Goal: Information Seeking & Learning: Check status

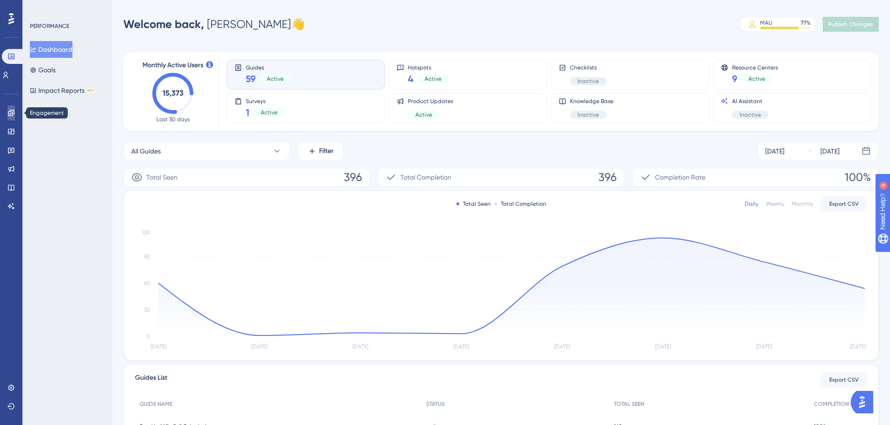
click at [12, 117] on link at bounding box center [10, 113] width 7 height 15
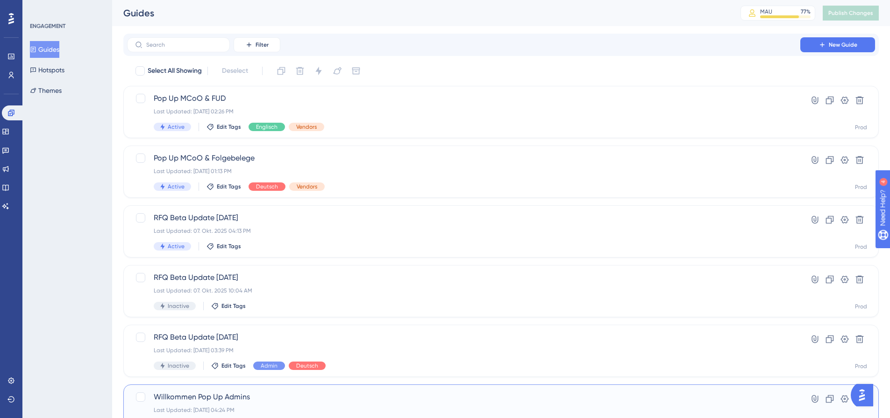
click at [386, 396] on span "Willkommen Pop Up Admins" at bounding box center [464, 397] width 620 height 11
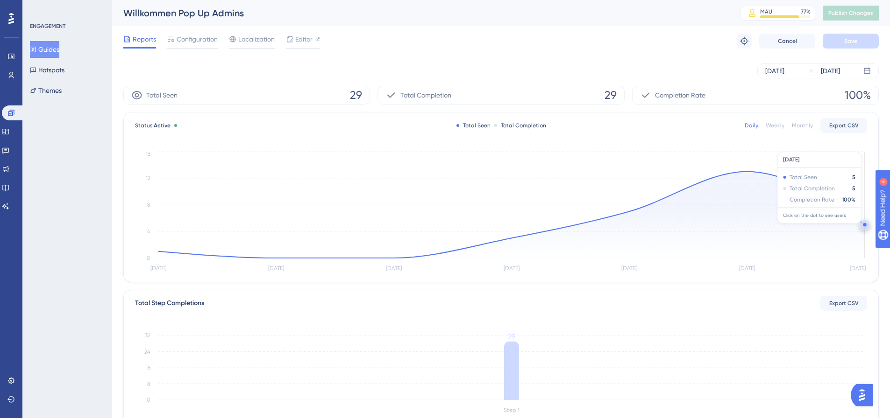
click at [860, 223] on icon "[DATE] [DATE] [DATE] [DATE] [DATE] [DATE] [DATE] 0 4 8 12 16" at bounding box center [501, 211] width 732 height 125
click at [863, 224] on circle at bounding box center [864, 224] width 3 height 3
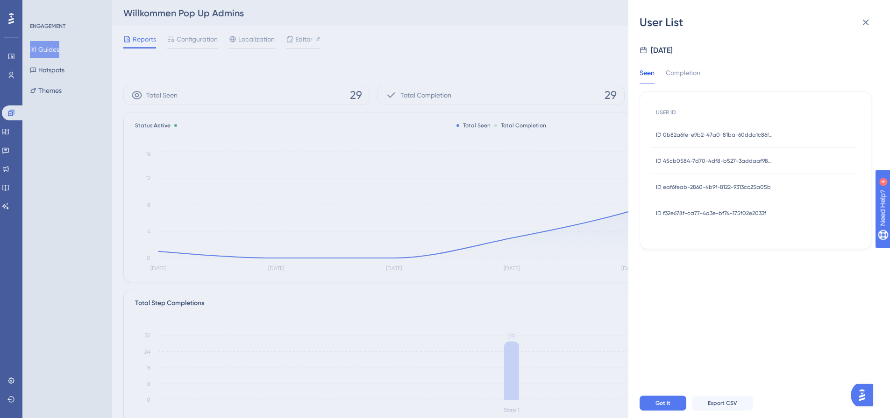
click at [749, 135] on span "ID 0b82a6fe-e9b2-47a0-81ba-60dda1c86fcc" at bounding box center [714, 134] width 117 height 7
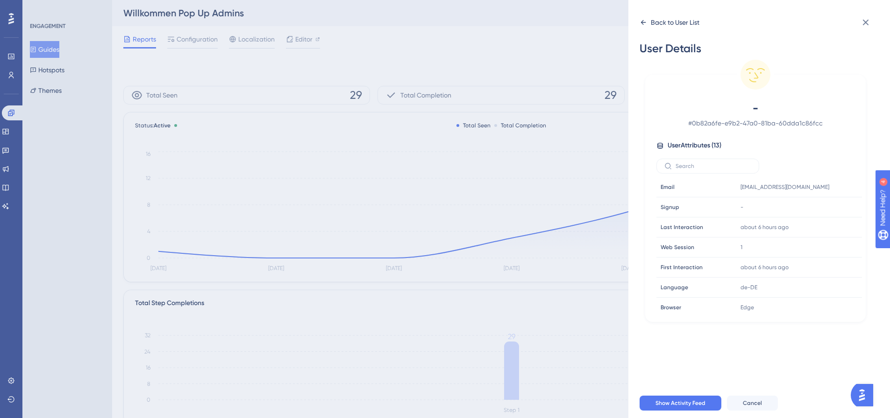
click at [645, 22] on icon at bounding box center [642, 22] width 7 height 7
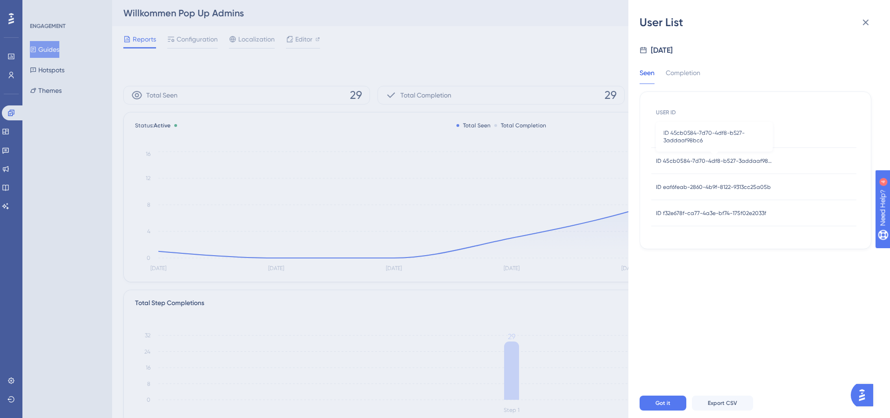
click at [727, 160] on span "ID 45cb0584-7d70-4df8-b527-3addaaf98bc6" at bounding box center [714, 160] width 117 height 7
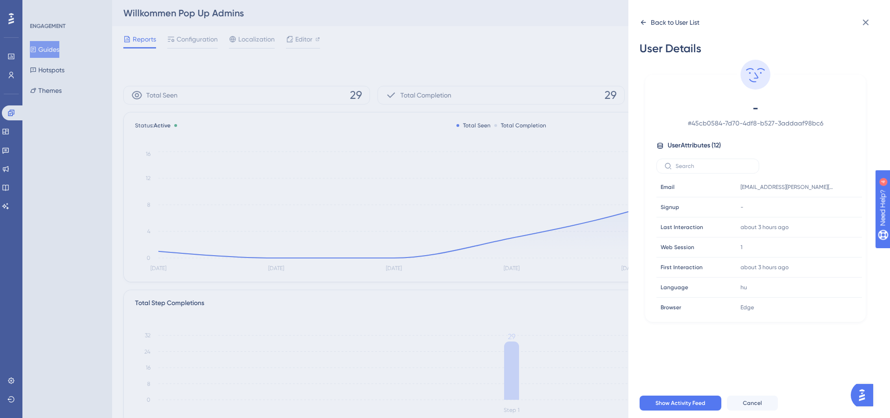
click at [645, 21] on icon at bounding box center [642, 22] width 7 height 7
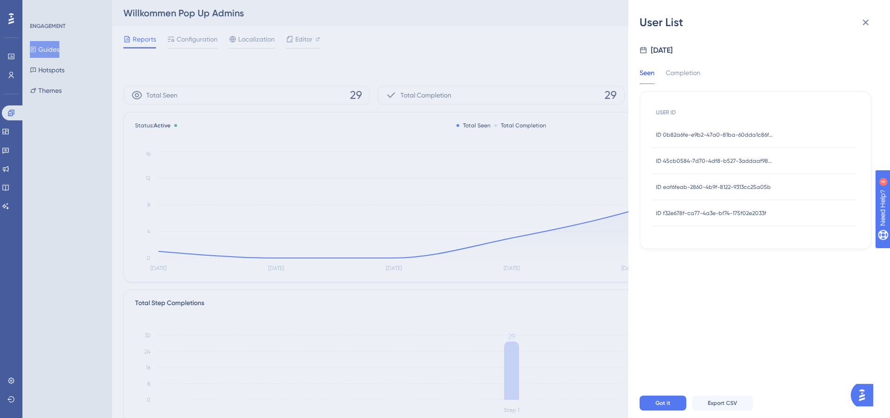
click at [732, 191] on div "ID eaf6feab-2860-4b9f-8122-9313cc25a05b ID eaf6feab-2860-4b9f-8122-9313cc25a05b" at bounding box center [713, 187] width 115 height 26
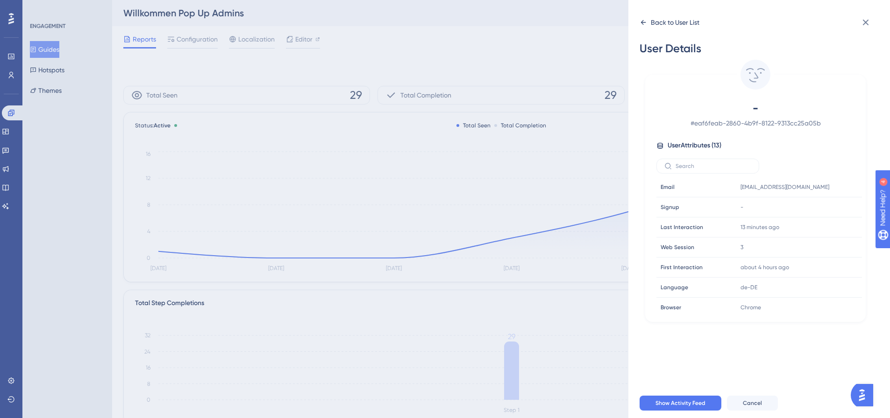
click at [651, 22] on div "Back to User List" at bounding box center [675, 22] width 49 height 11
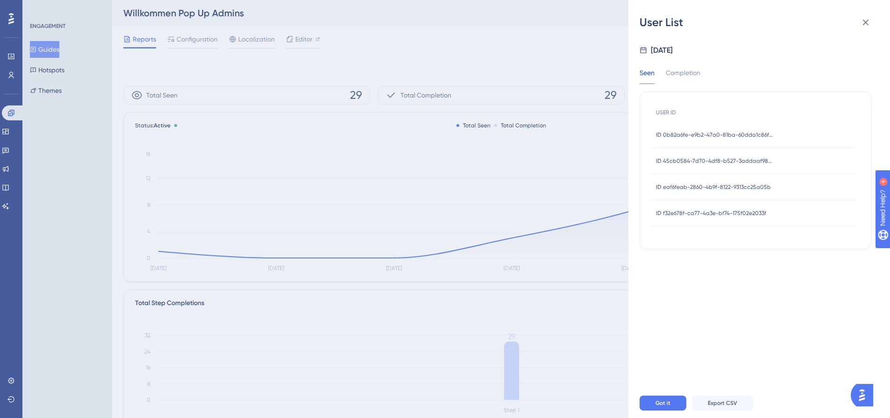
click at [716, 208] on div "ID f32e678f-ca77-4a3e-bf74-175f02e2033f ID f32e678f-ca77-4a3e-bf74-175f02e2033f" at bounding box center [711, 213] width 110 height 26
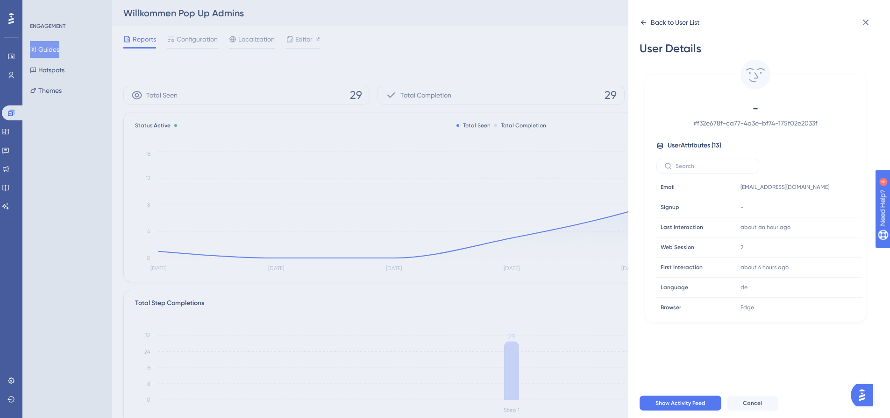
click at [646, 25] on icon at bounding box center [642, 22] width 7 height 7
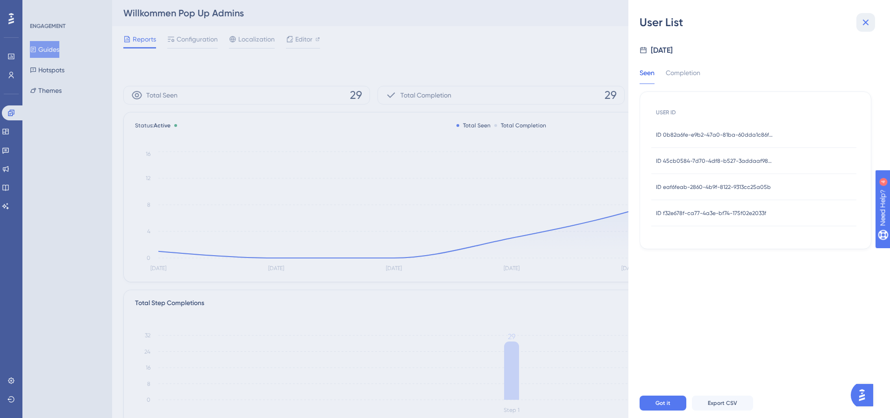
click at [864, 24] on icon at bounding box center [866, 23] width 6 height 6
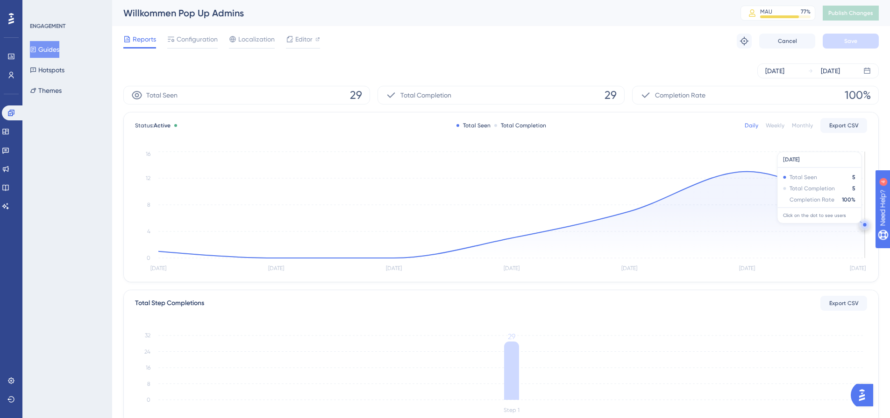
click at [863, 226] on circle at bounding box center [864, 224] width 7 height 7
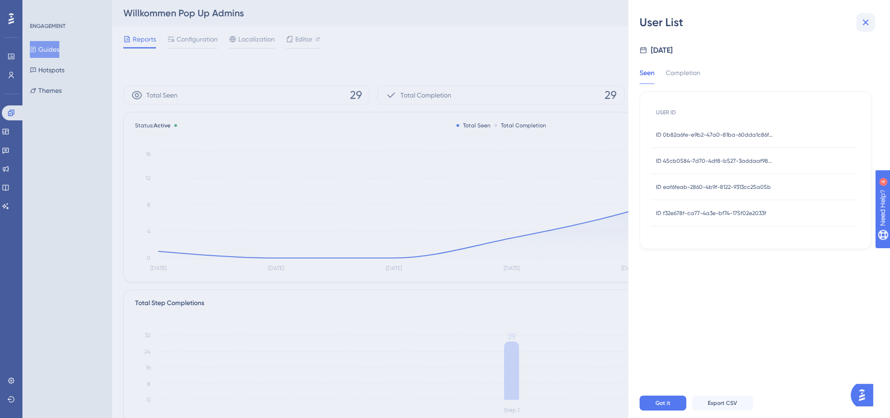
click at [866, 23] on icon at bounding box center [866, 23] width 6 height 6
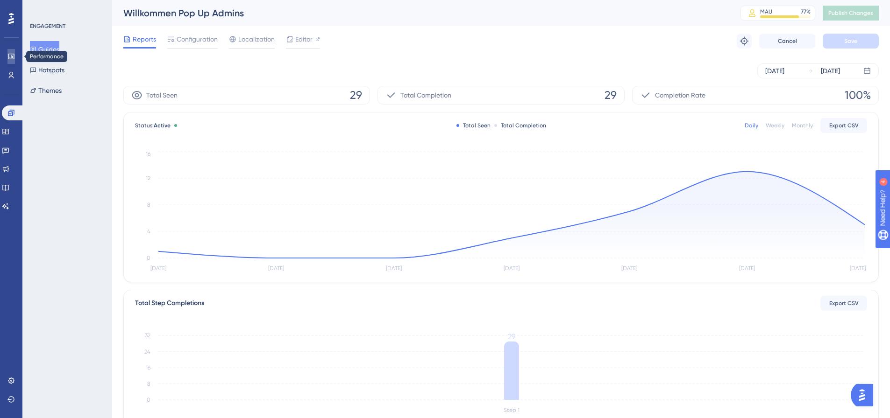
click at [11, 60] on link at bounding box center [10, 56] width 7 height 15
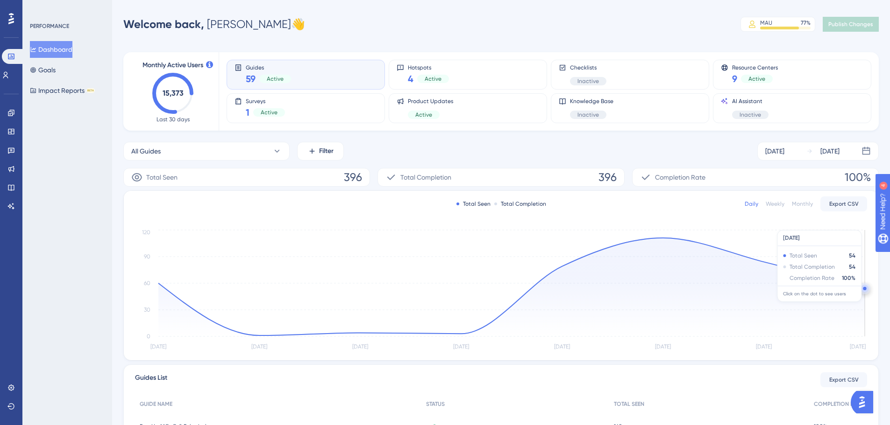
click at [863, 287] on circle at bounding box center [864, 288] width 7 height 7
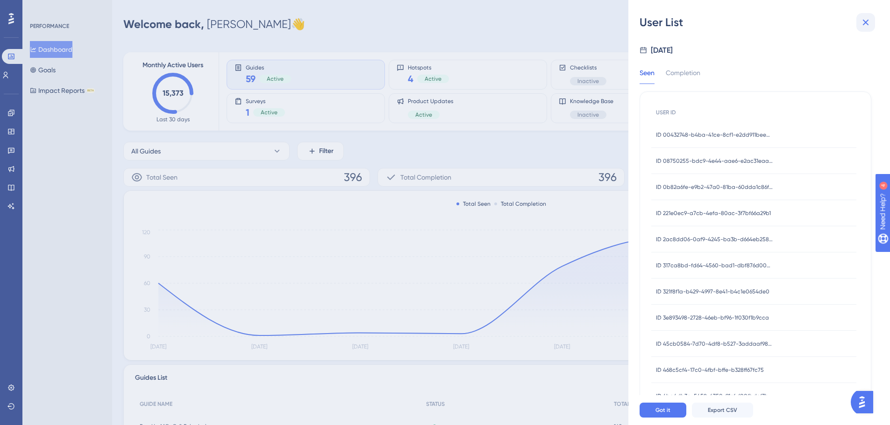
click at [863, 17] on icon at bounding box center [865, 22] width 11 height 11
